Goal: Ask a question: Seek information or help from site administrators or community

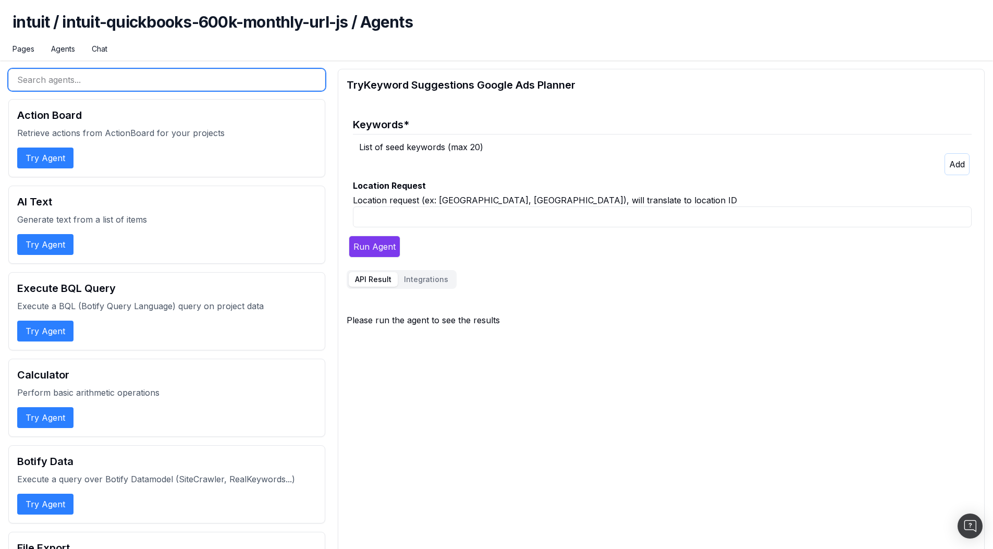
click at [138, 80] on input "text" at bounding box center [166, 80] width 317 height 22
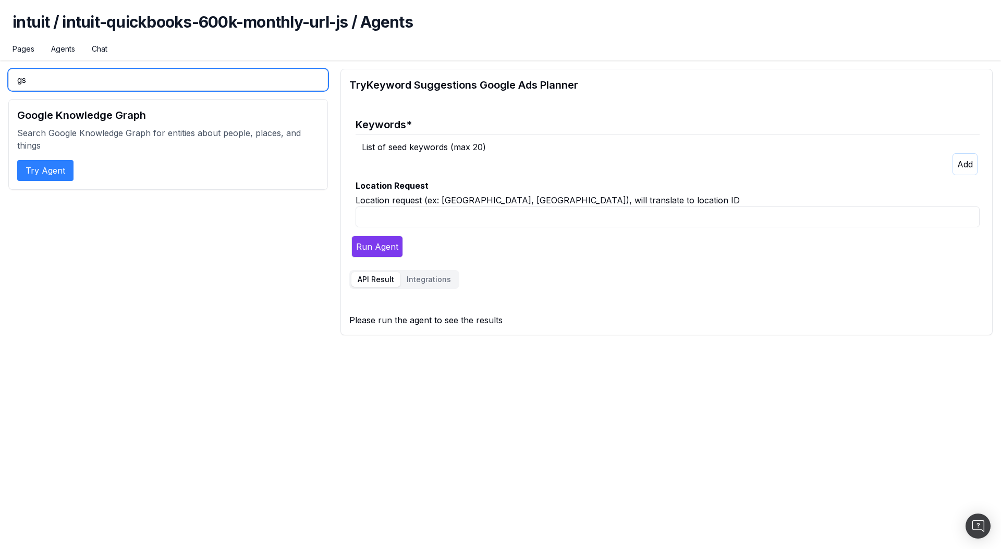
type input "gsc"
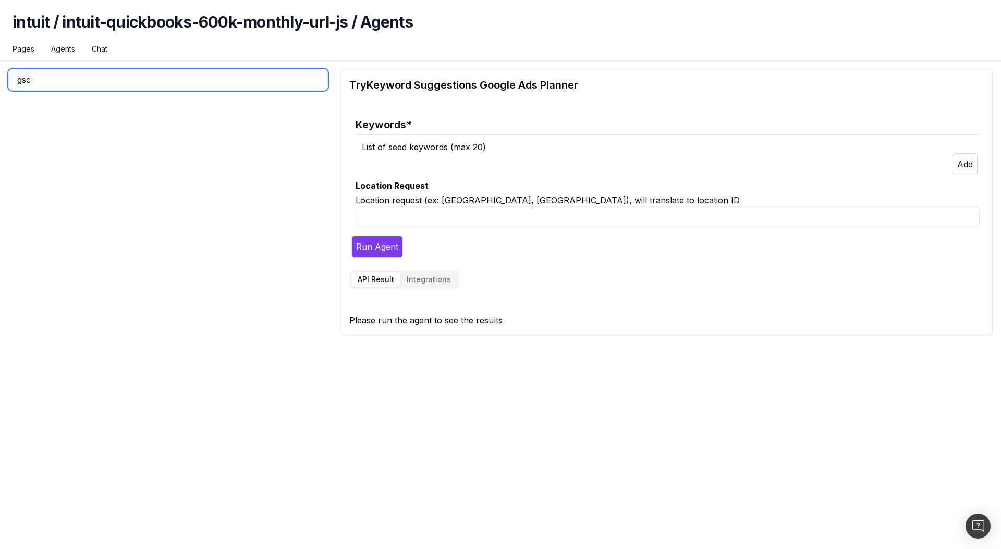
click at [134, 79] on input "gsc" at bounding box center [167, 80] width 319 height 22
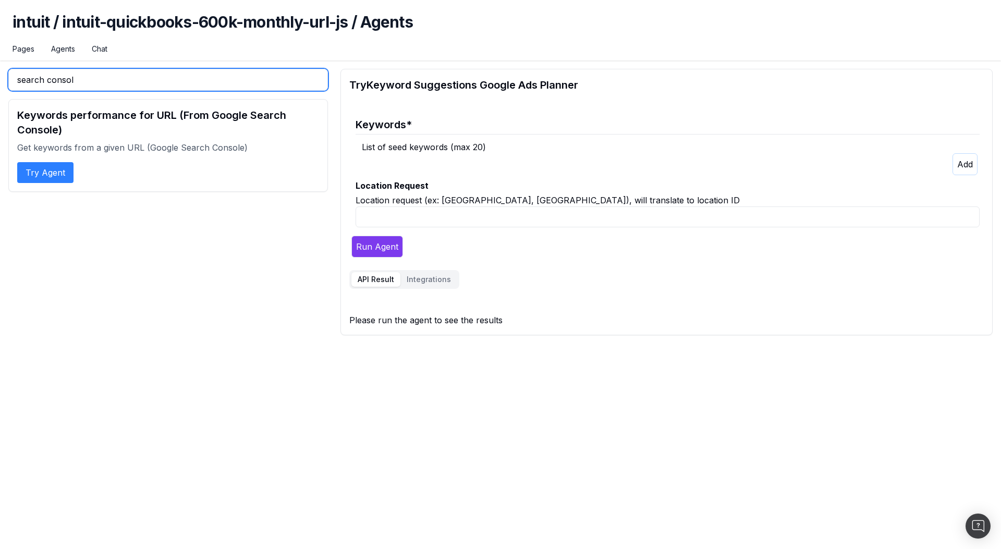
type input "search console"
type input "search conso"
click at [88, 112] on h2 "Keywords performance for URL (From Google Search Console)" at bounding box center [168, 122] width 302 height 29
click at [63, 171] on button "Try Agent" at bounding box center [45, 172] width 56 height 21
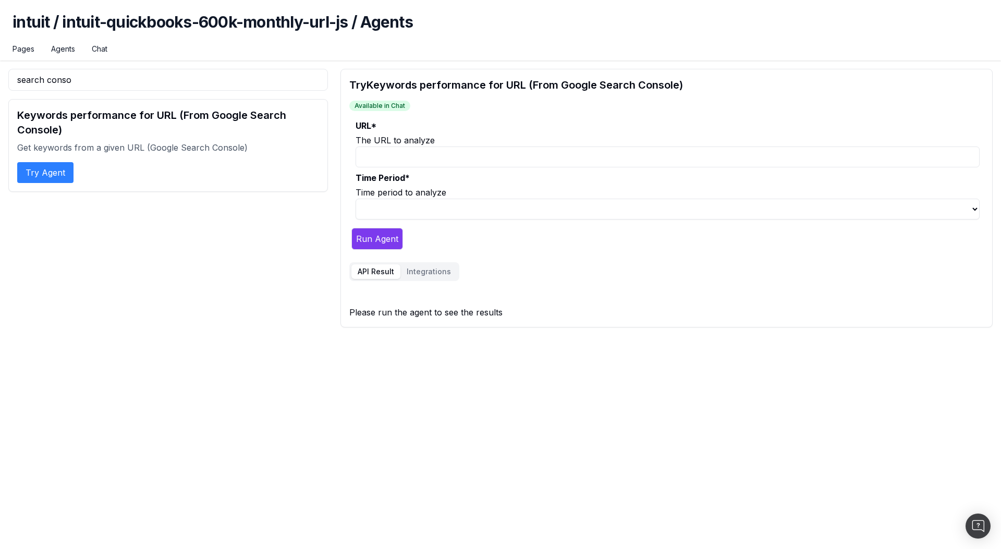
click at [449, 157] on input "URL *" at bounding box center [667, 156] width 624 height 21
click at [439, 272] on button "Integrations" at bounding box center [428, 271] width 57 height 15
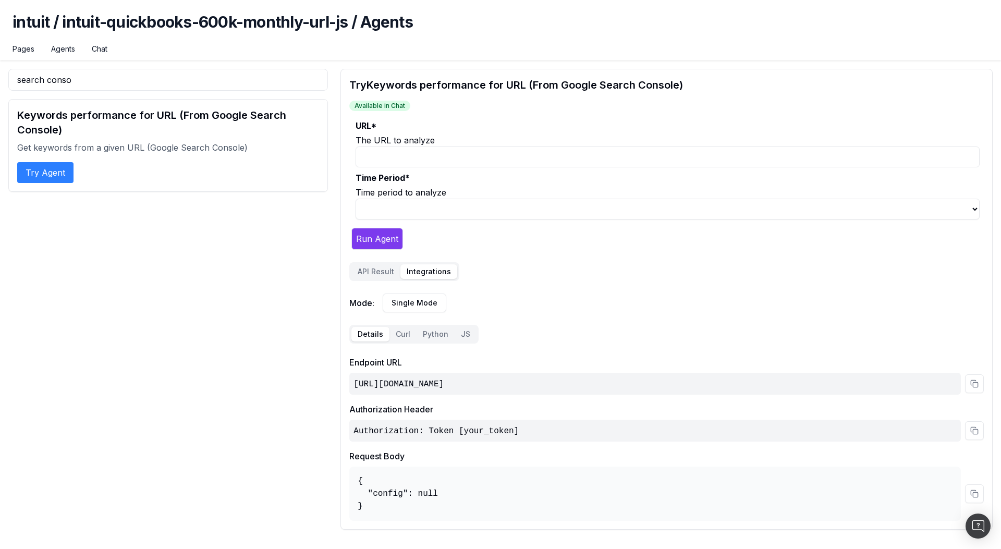
click at [437, 157] on input "URL *" at bounding box center [667, 156] width 624 height 21
paste input "https://quickbooks.intuit.com/learn-support/en-ca/other-questions/my-postal-cod…"
type input "https://quickbooks.intuit.com/learn-support/en-ca/other-questions/my-postal-cod…"
click at [392, 205] on select "last_7d last_30d last_90d" at bounding box center [662, 209] width 619 height 21
click at [353, 199] on select "last_7d last_30d last_90d" at bounding box center [662, 209] width 619 height 21
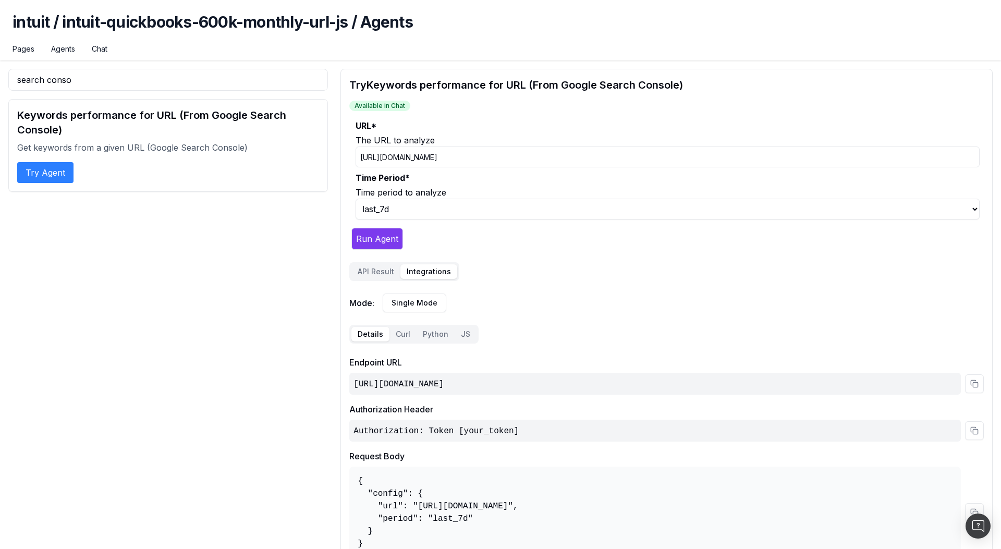
click at [387, 275] on button "API Result" at bounding box center [375, 271] width 49 height 15
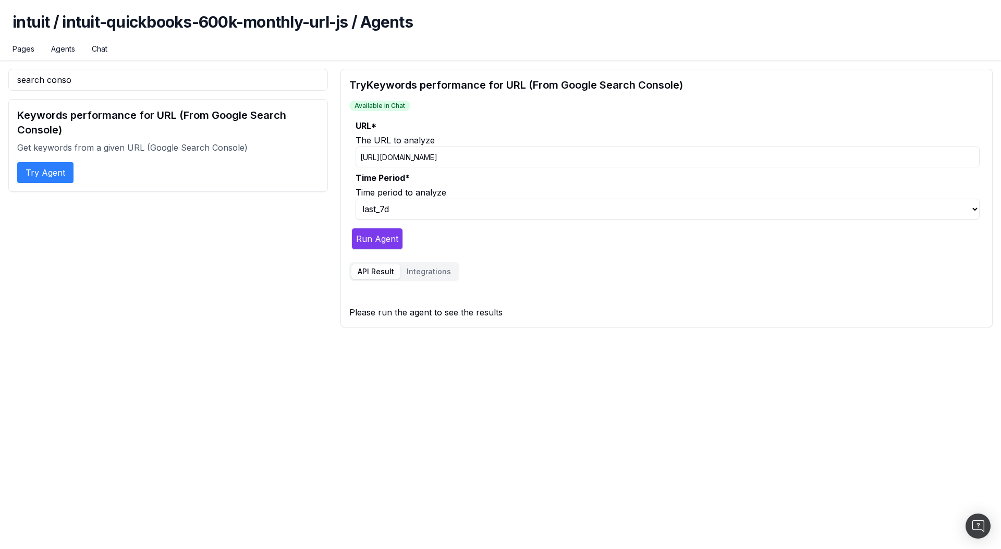
click at [381, 241] on button "Run Agent" at bounding box center [377, 239] width 52 height 22
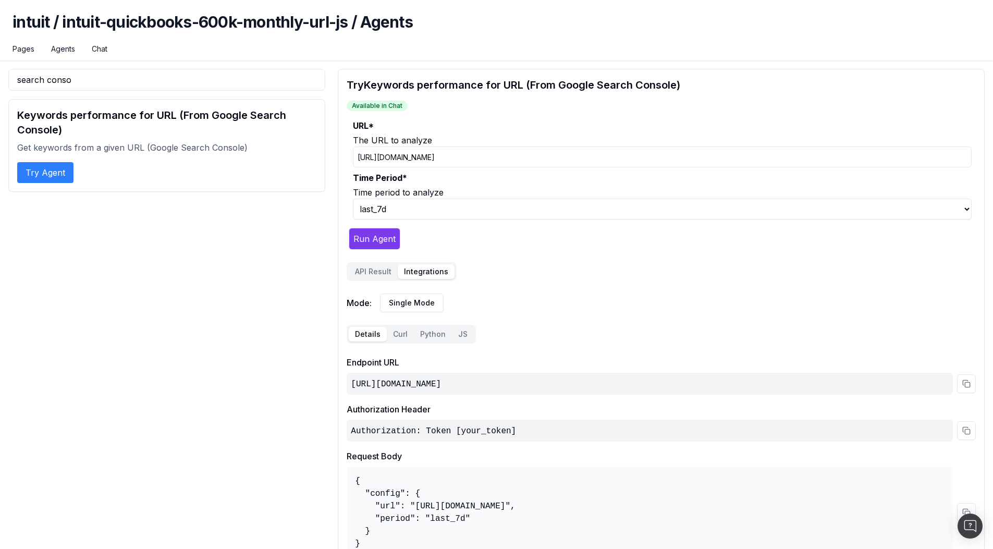
click at [420, 266] on button "Integrations" at bounding box center [426, 271] width 57 height 15
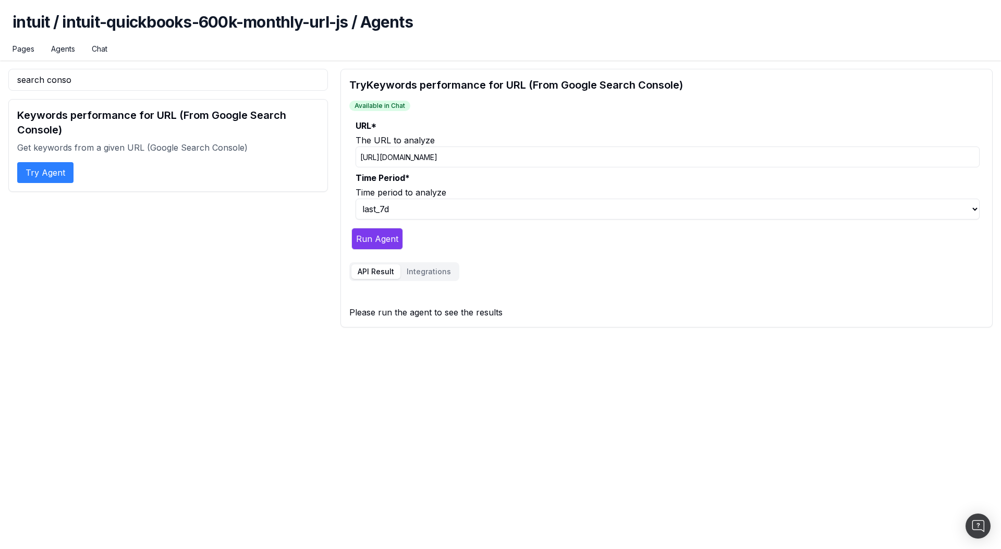
click at [355, 268] on button "API Result" at bounding box center [375, 271] width 49 height 15
click at [374, 247] on button "Run Agent" at bounding box center [377, 239] width 52 height 22
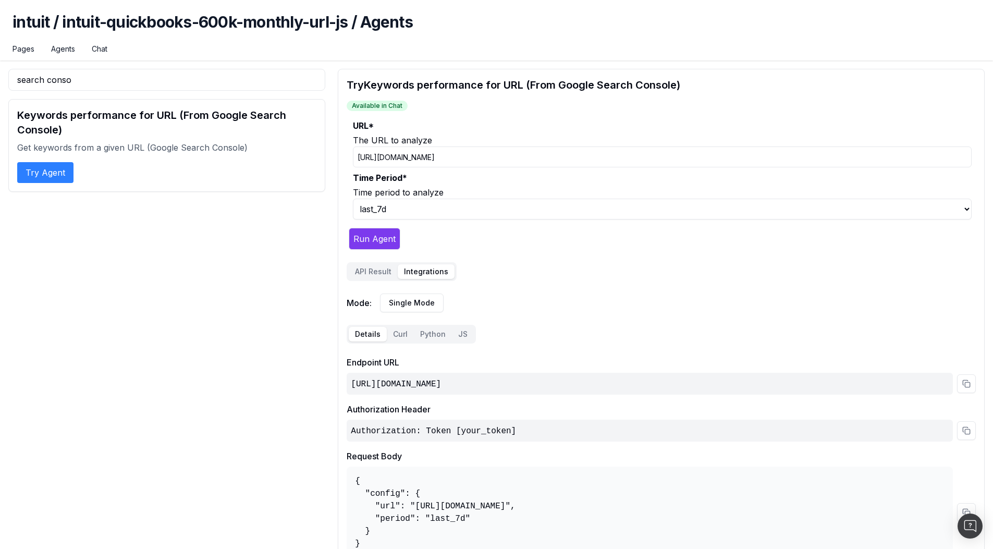
click at [444, 273] on button "Integrations" at bounding box center [426, 271] width 57 height 15
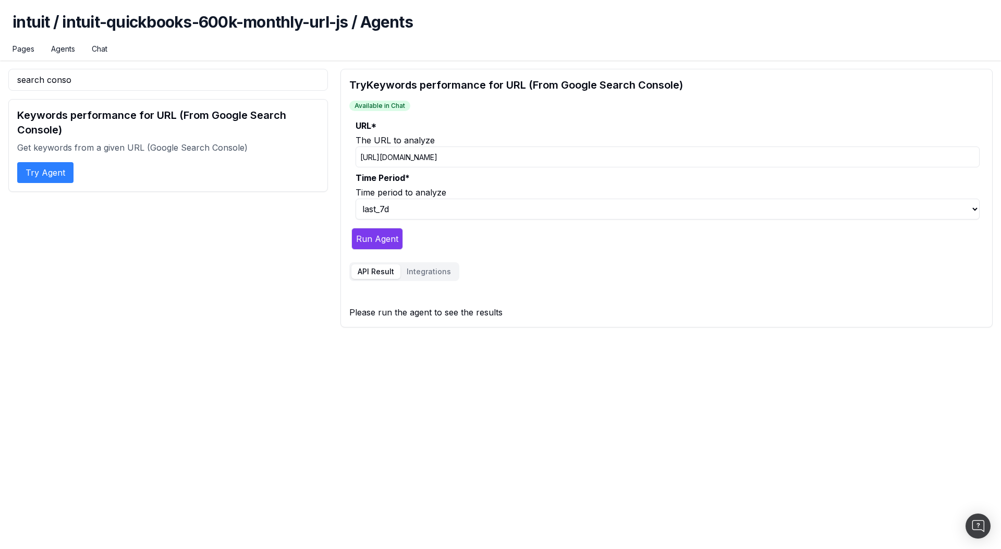
click at [367, 272] on button "API Result" at bounding box center [375, 271] width 49 height 15
click at [393, 209] on select "last_7d last_30d last_90d" at bounding box center [667, 209] width 624 height 21
select select "1"
click at [355, 199] on select "last_7d last_30d last_90d" at bounding box center [667, 209] width 624 height 21
click at [381, 239] on button "Run Agent" at bounding box center [377, 239] width 52 height 22
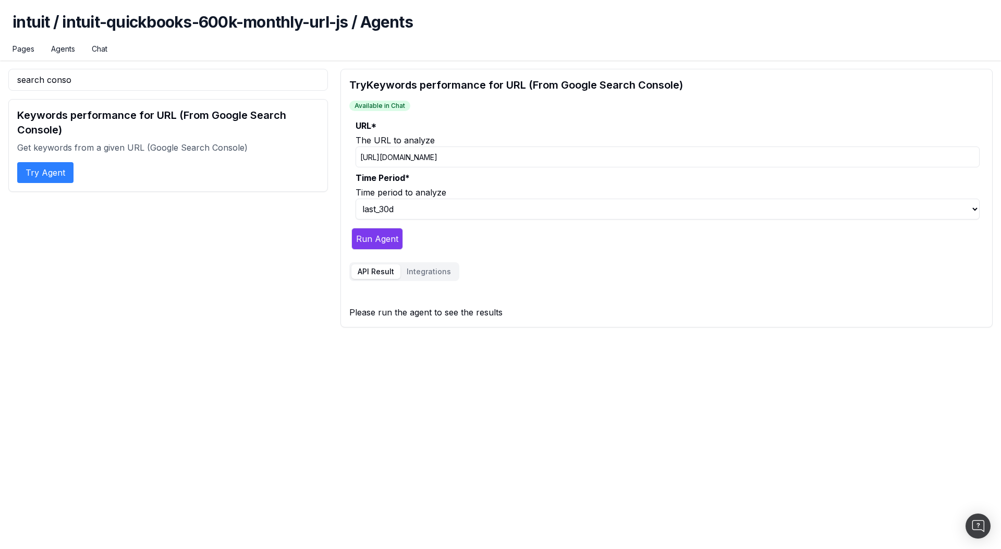
click at [546, 156] on input "https://quickbooks.intuit.com/learn-support/en-ca/other-questions/my-postal-cod…" at bounding box center [667, 156] width 624 height 21
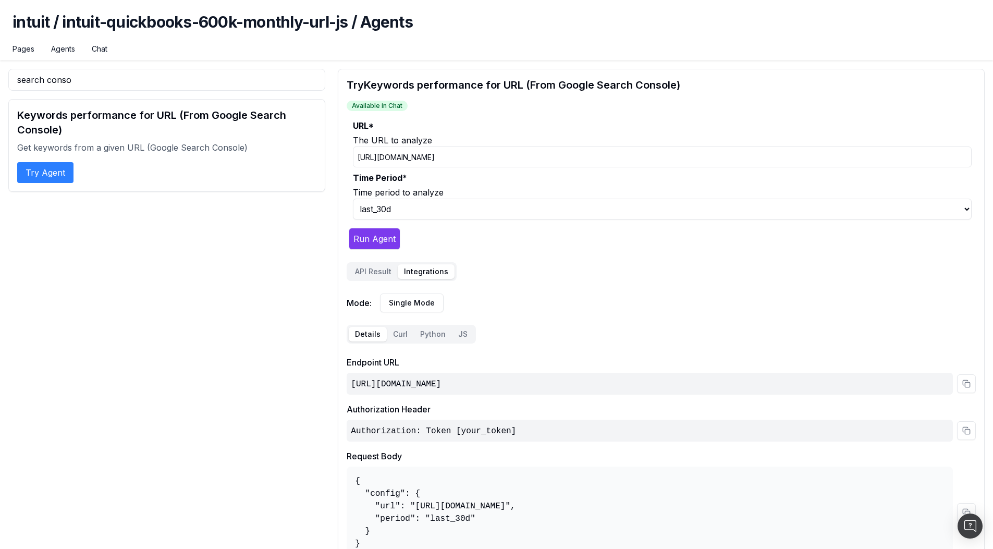
click at [420, 265] on button "Integrations" at bounding box center [426, 271] width 57 height 15
click at [396, 343] on div "Details Curl Python JS" at bounding box center [411, 334] width 129 height 19
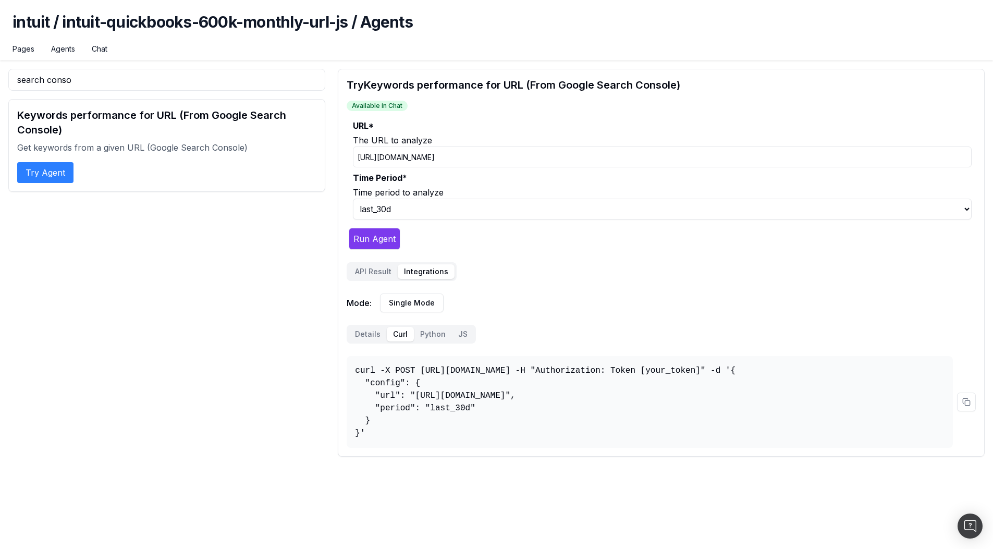
click at [397, 336] on button "Curl" at bounding box center [400, 334] width 27 height 15
drag, startPoint x: 378, startPoint y: 430, endPoint x: 358, endPoint y: 372, distance: 61.5
click at [358, 372] on pre "curl -X POST https://osl.botify.com/api/v1/o/agents/intuit/intuit-quickbooks-60…" at bounding box center [654, 402] width 611 height 92
copy pre "curl -X POST https://osl.botify.com/api/v1/o/agents/intuit/intuit-quickbooks-60…"
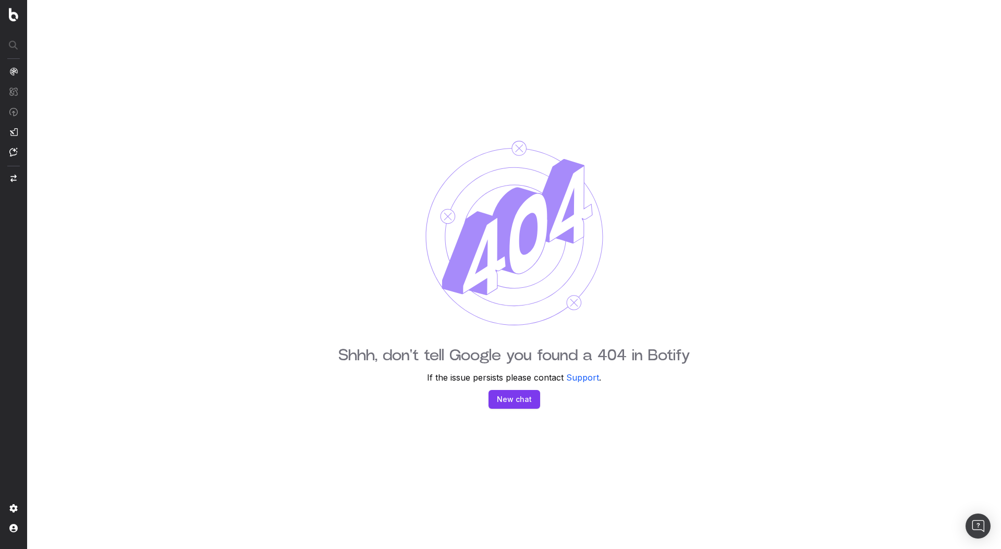
click at [514, 402] on button "New chat" at bounding box center [514, 399] width 52 height 19
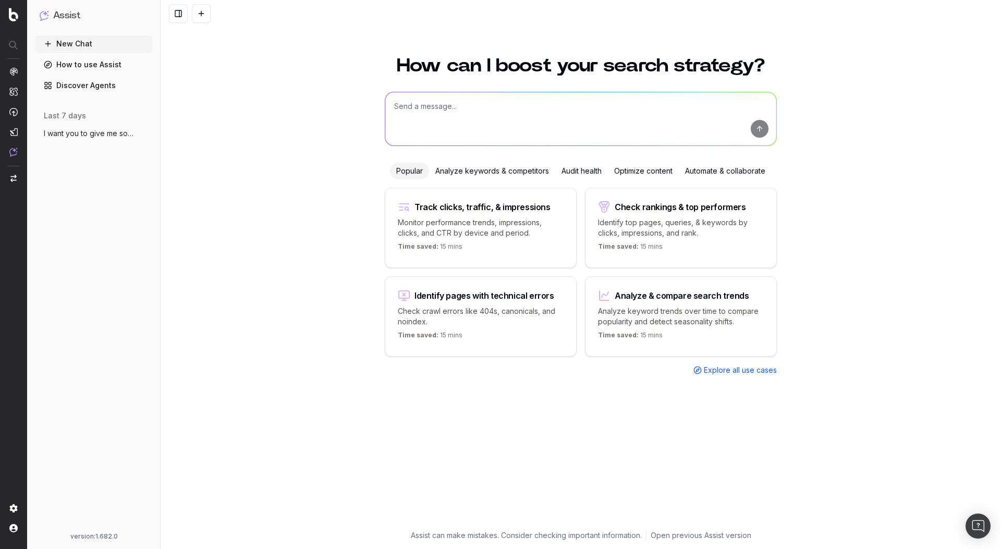
click at [495, 133] on textarea at bounding box center [580, 118] width 391 height 53
paste textarea "[URL][DOMAIN_NAME]"
type textarea "Please give me the keyword performance for this URL : https://quickbooks.intuit…"
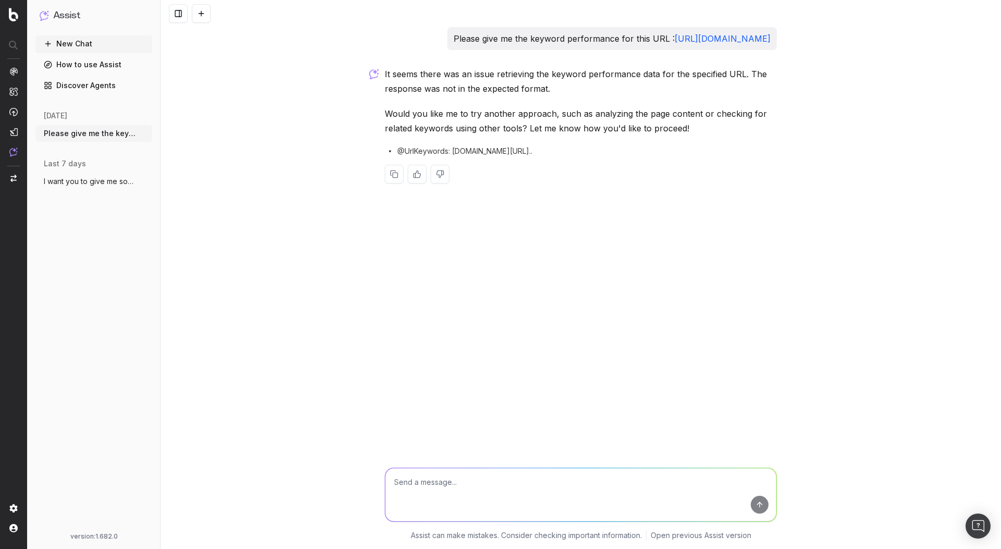
drag, startPoint x: 463, startPoint y: 65, endPoint x: 392, endPoint y: 34, distance: 77.3
click at [453, 34] on p "Please give me the keyword performance for this URL : https://quickbooks.intuit…" at bounding box center [611, 38] width 317 height 15
copy p "Please give me the keyword performance for this URL : https://quickbooks.intuit…"
click at [451, 475] on textarea at bounding box center [580, 494] width 391 height 53
paste textarea "Please give me the keyword performance for this URL : https://quickbooks.intuit…"
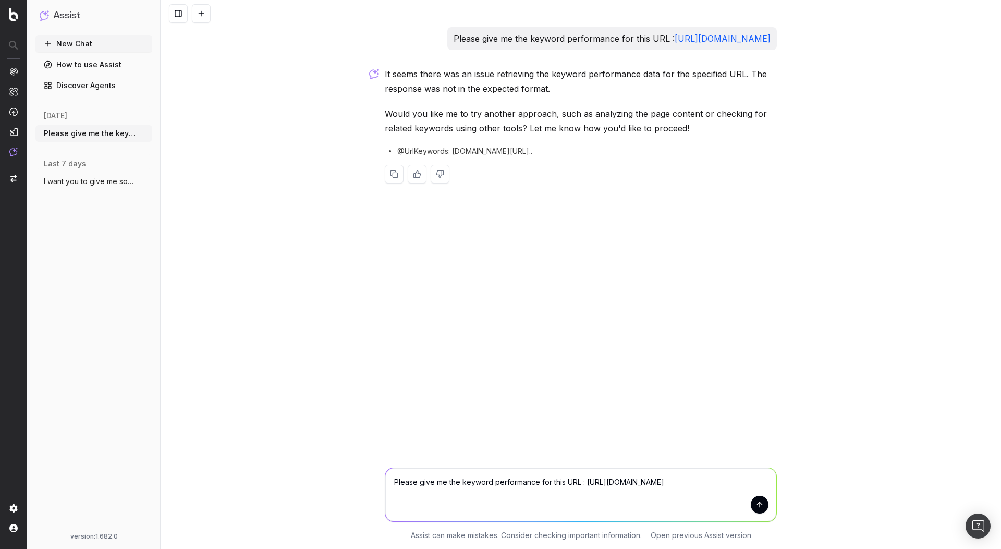
drag, startPoint x: 735, startPoint y: 492, endPoint x: 686, endPoint y: 478, distance: 51.0
click at [686, 481] on textarea "Please give me the keyword performance for this URL : https://quickbooks.intuit…" at bounding box center [580, 494] width 391 height 53
type textarea "Please give me the keyword performance for this URL : https://quickbooks.intuit…"
click at [758, 504] on button "submit" at bounding box center [759, 505] width 18 height 18
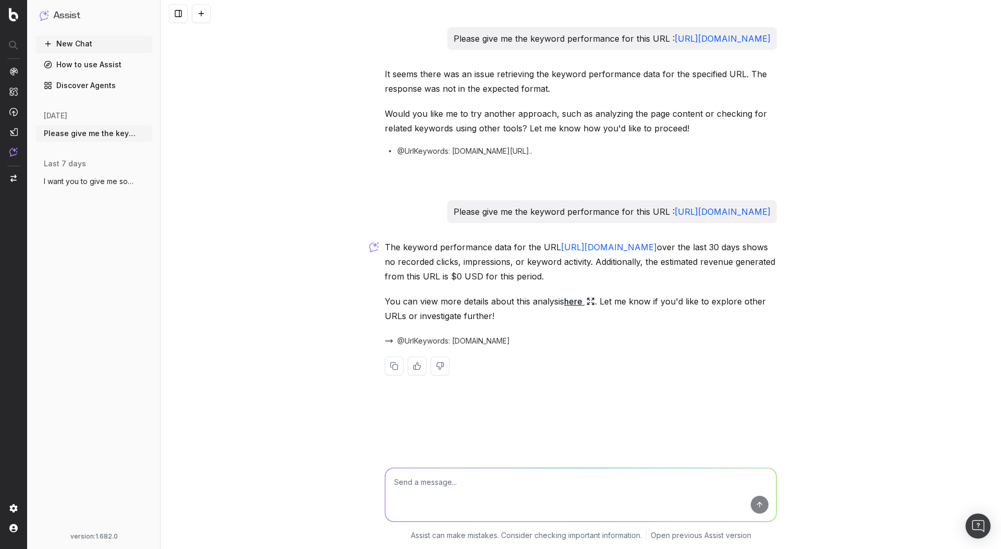
click at [572, 309] on link "here" at bounding box center [579, 301] width 31 height 15
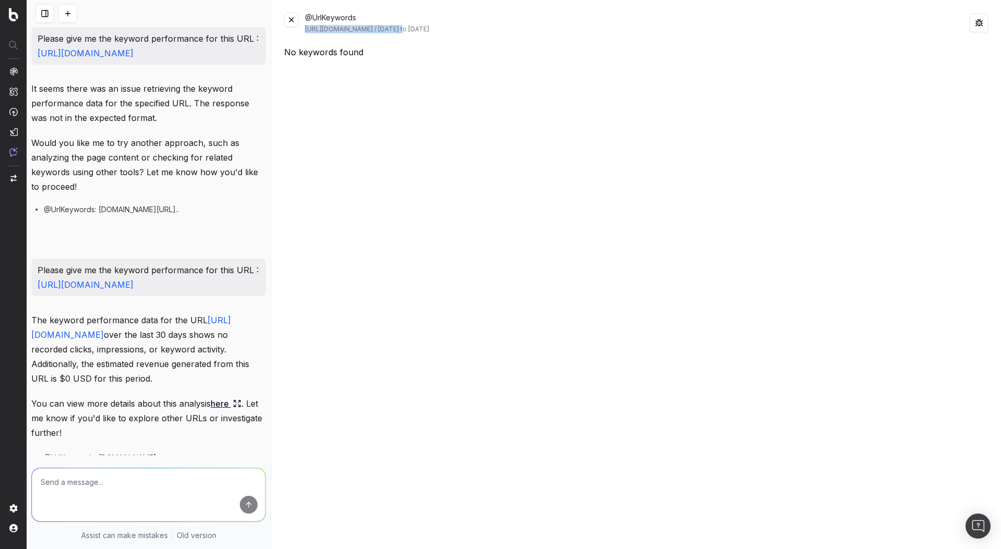
drag, startPoint x: 391, startPoint y: 31, endPoint x: 339, endPoint y: 67, distance: 63.6
click at [304, 28] on div "@UrlKeywords https://quickbooks.intuit.com / 2025-08-25 to 2025-09-24" at bounding box center [636, 23] width 704 height 21
copy div "https://quickbooks.intuit.com"
click at [290, 17] on button at bounding box center [291, 20] width 15 height 15
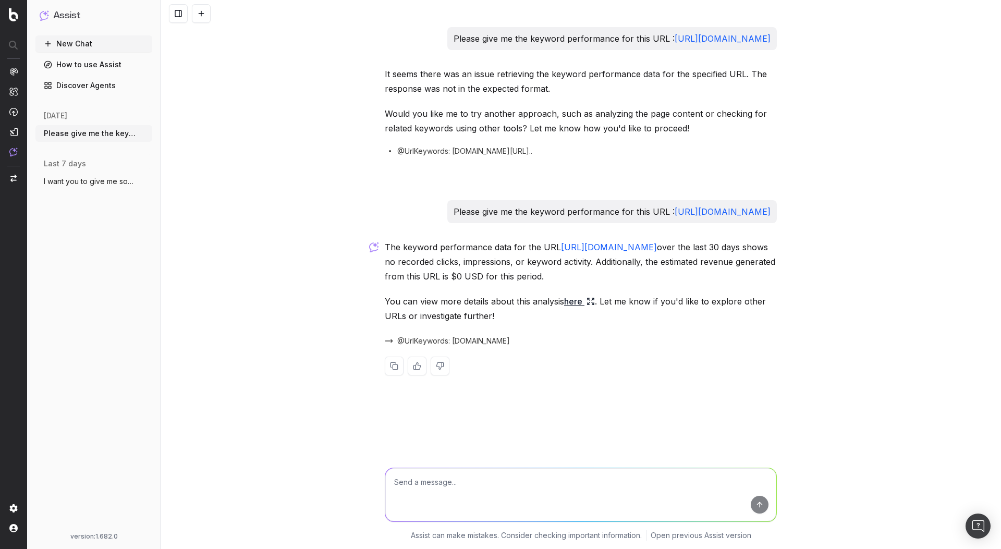
click at [483, 488] on textarea at bounding box center [580, 494] width 391 height 53
paste textarea "[URL][DOMAIN_NAME]"
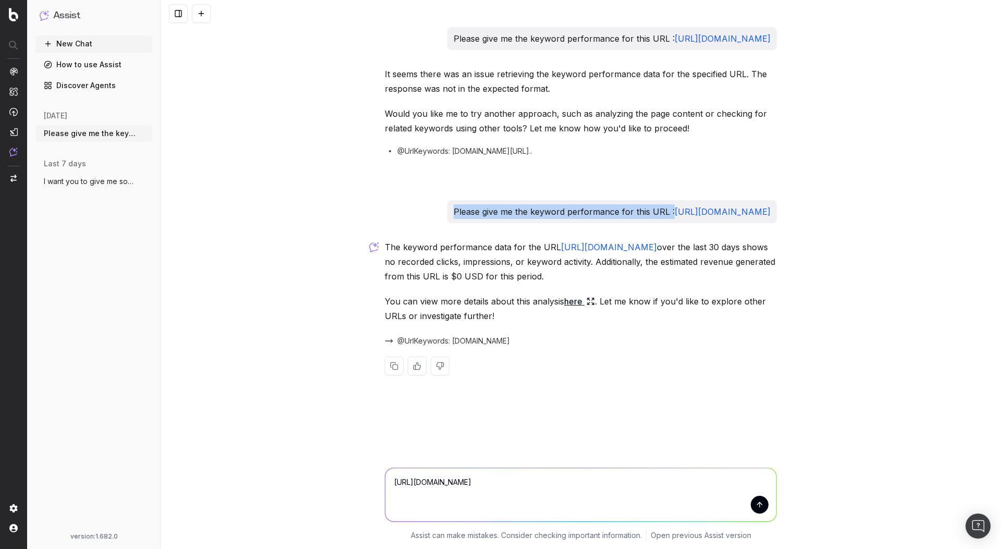
drag, startPoint x: 653, startPoint y: 240, endPoint x: 435, endPoint y: 245, distance: 218.4
click at [447, 223] on div "Please give me the keyword performance for this URL : https://quickbooks.intuit…" at bounding box center [611, 211] width 329 height 23
copy p "Please give me the keyword performance for this URL :"
click at [395, 485] on textarea "[URL][DOMAIN_NAME]" at bounding box center [580, 494] width 391 height 53
paste textarea "Please give me the keyword performance for this URL :"
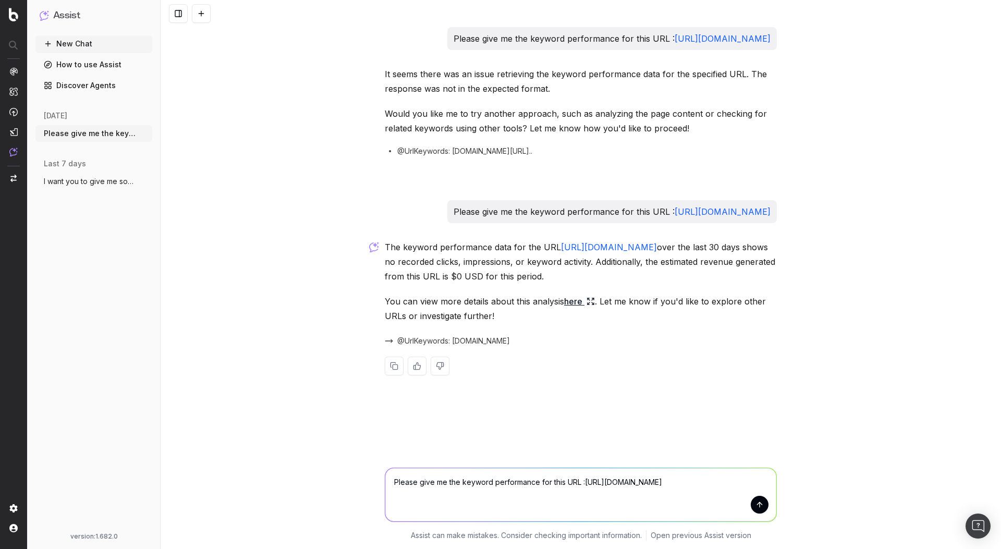
type textarea "Please give me the keyword performance for this URL : https://quickbooks.intuit…"
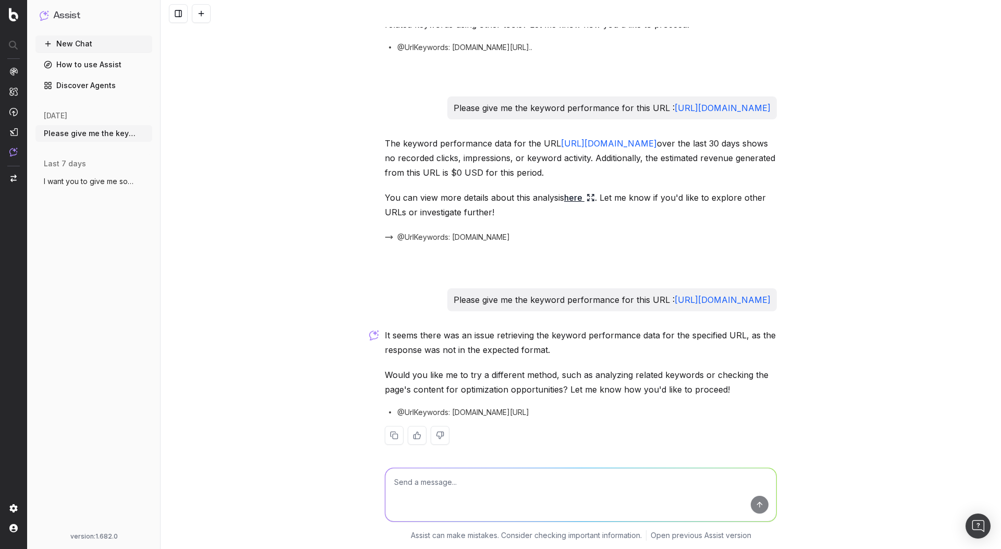
scroll to position [139, 0]
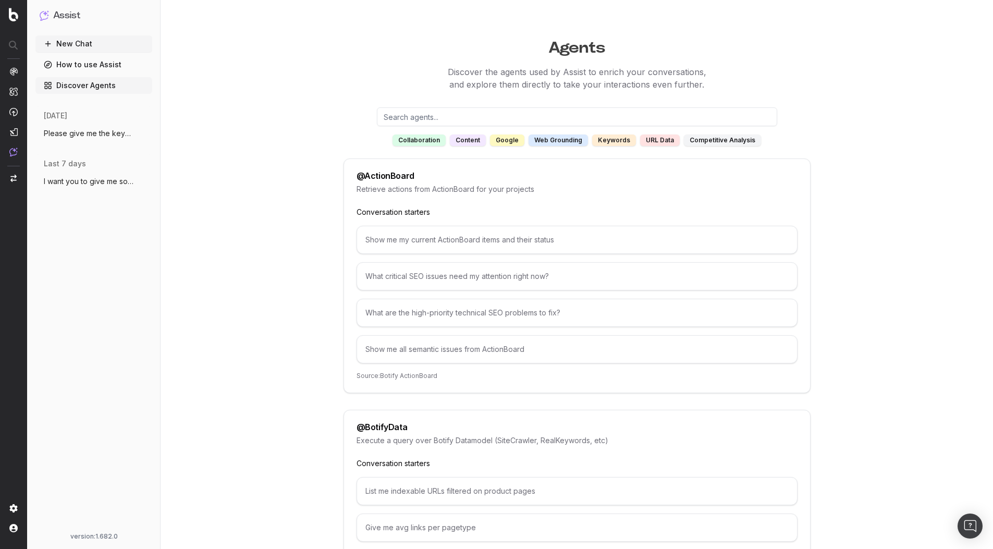
click at [457, 113] on input "text" at bounding box center [577, 116] width 400 height 19
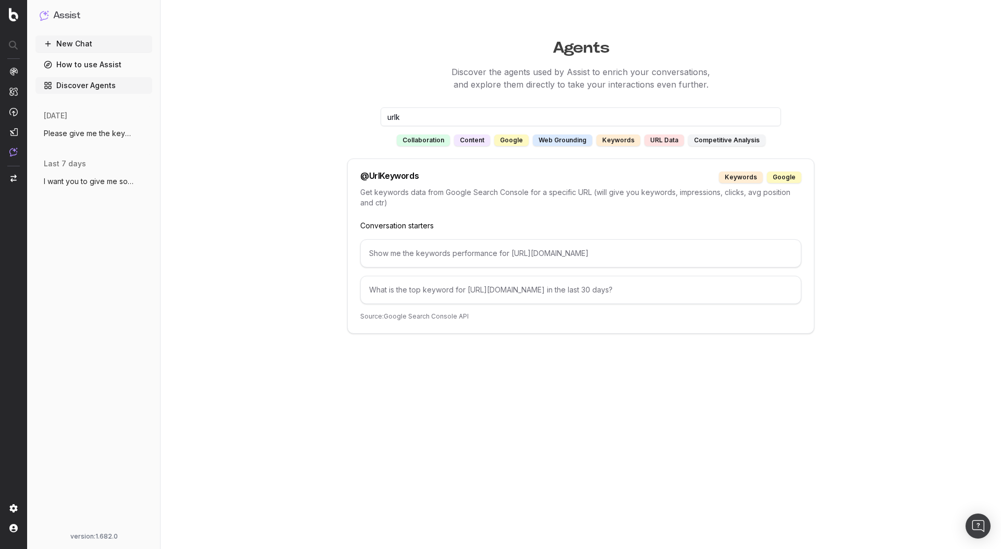
type input "urlk"
drag, startPoint x: 368, startPoint y: 252, endPoint x: 508, endPoint y: 250, distance: 139.7
click at [508, 250] on div "Show me the keywords performance for [URL][DOMAIN_NAME]" at bounding box center [580, 253] width 441 height 28
copy div "Show me the keywords performance for"
click at [733, 248] on div "Show me the keywords performance for [URL][DOMAIN_NAME]" at bounding box center [580, 253] width 441 height 28
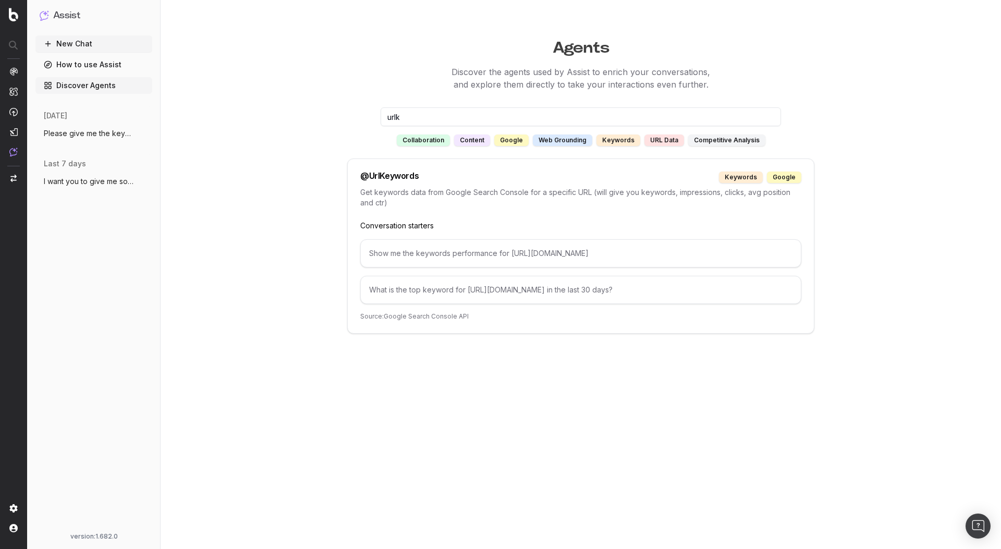
click at [77, 43] on button "New Chat" at bounding box center [93, 43] width 117 height 17
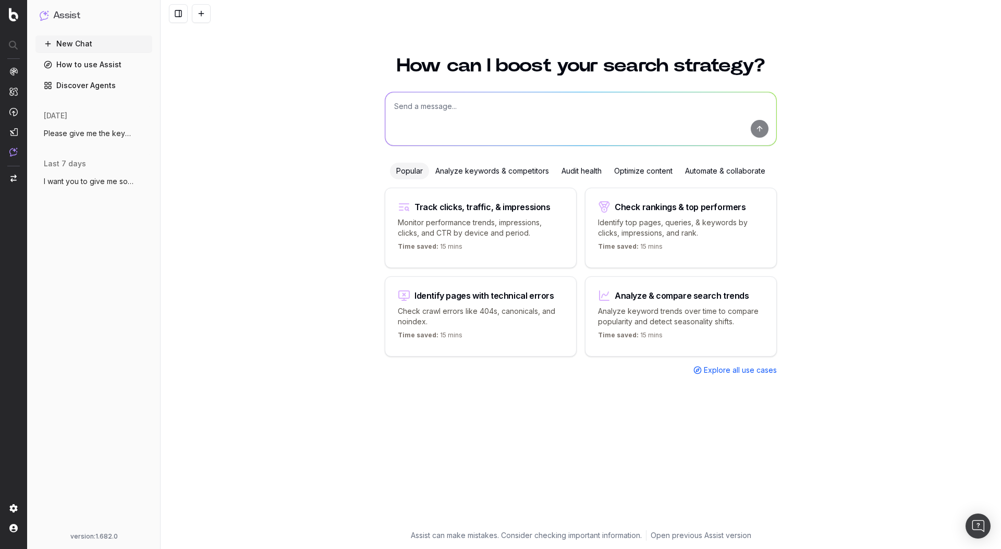
click at [452, 120] on textarea at bounding box center [580, 118] width 391 height 53
paste textarea "Show me the keywords performance for"
paste textarea "[URL][DOMAIN_NAME]"
type textarea "Show me the keywords performance for [URL][DOMAIN_NAME]"
